Goal: Find specific page/section: Find specific page/section

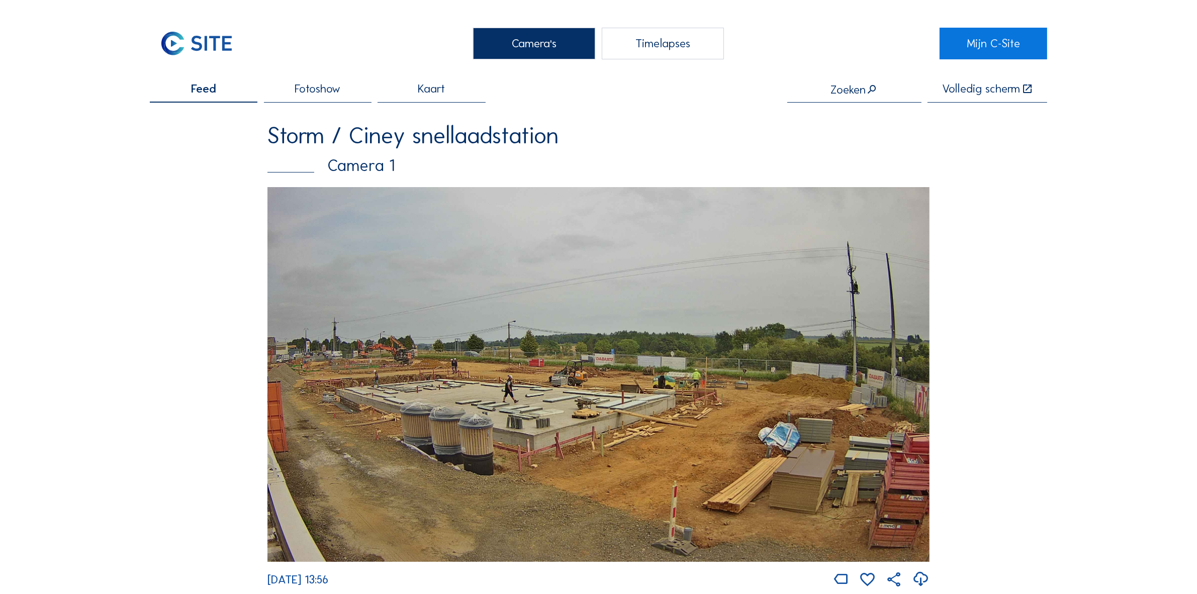
click at [1018, 54] on link "Mijn C-Site" at bounding box center [993, 44] width 108 height 32
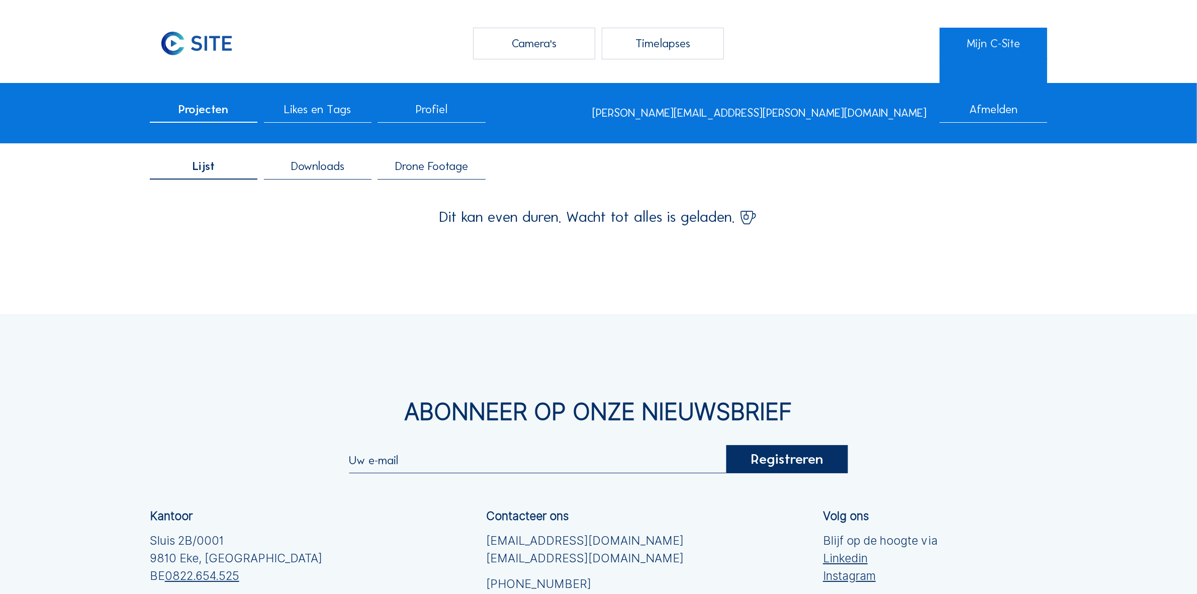
click at [424, 161] on span "Drone Footage" at bounding box center [431, 166] width 73 height 12
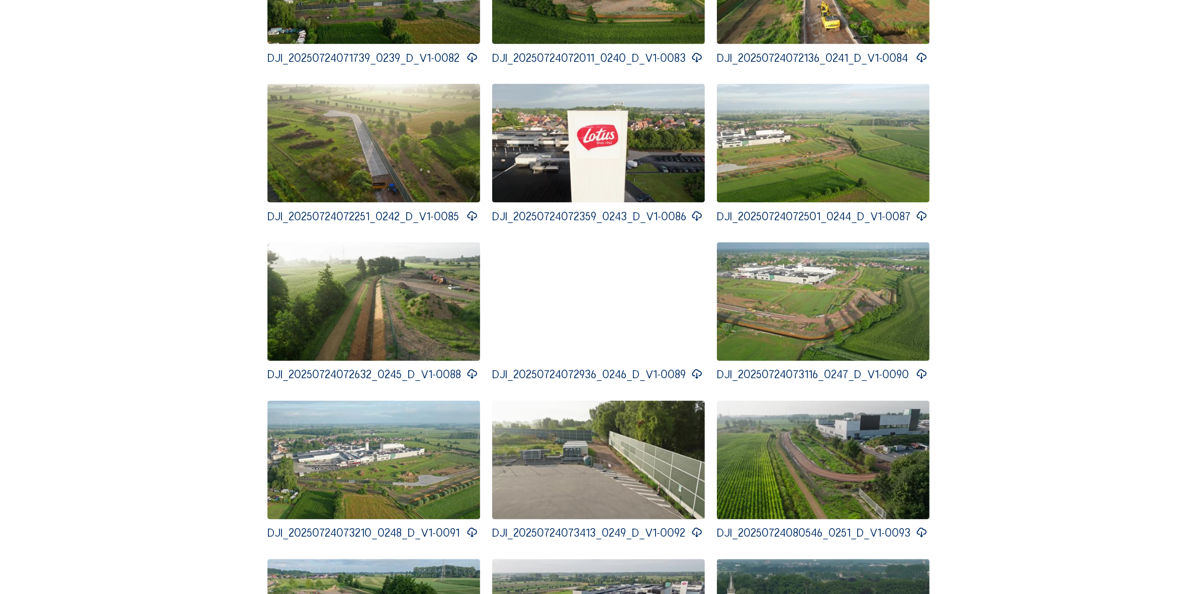
scroll to position [1948, 0]
